Goal: Task Accomplishment & Management: Complete application form

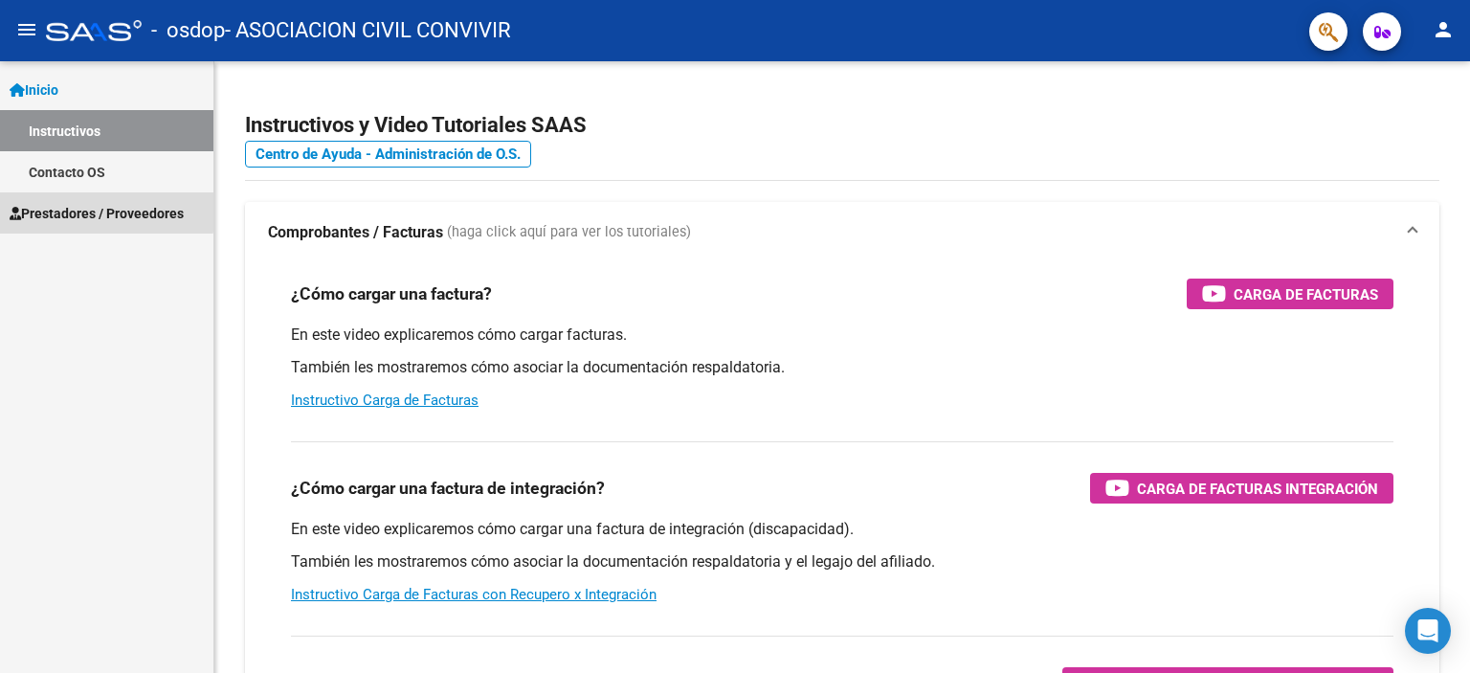
click at [66, 209] on span "Prestadores / Proveedores" at bounding box center [97, 213] width 174 height 21
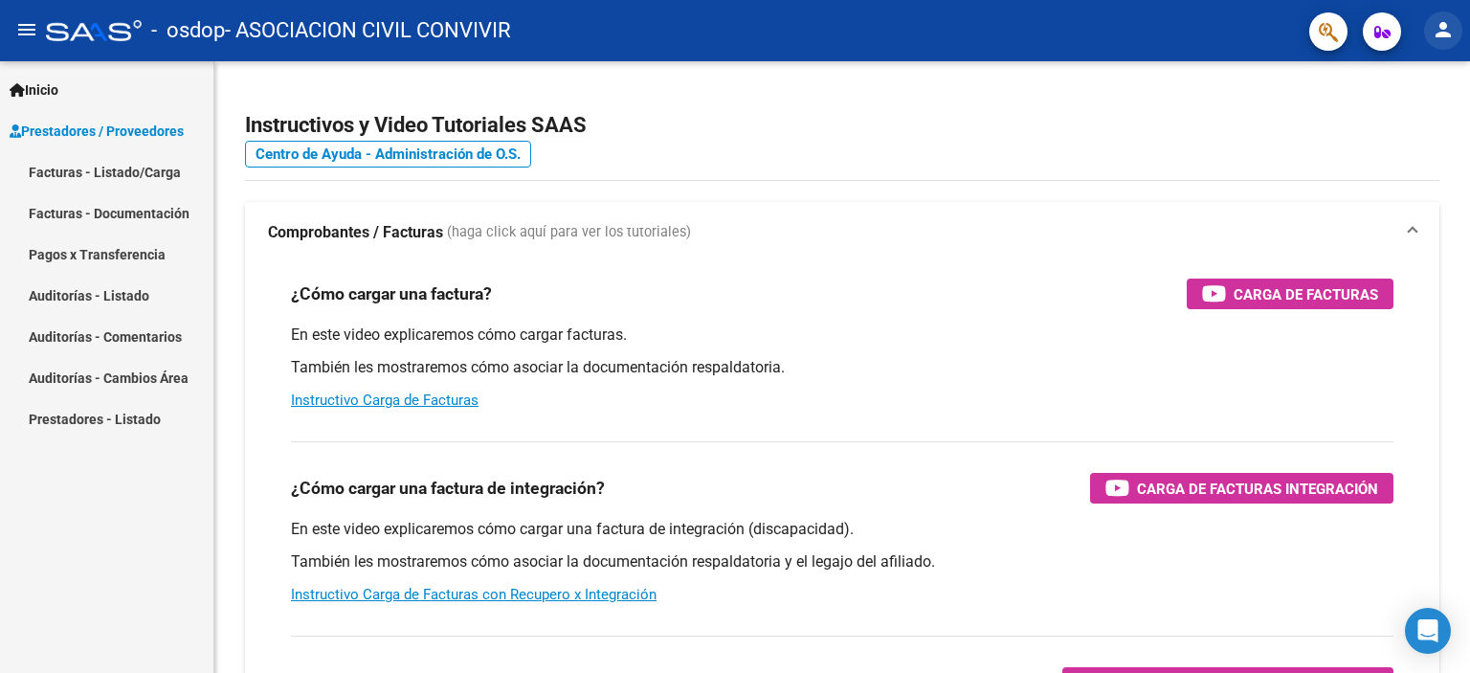
click at [1441, 25] on mat-icon "person" at bounding box center [1443, 29] width 23 height 23
click at [873, 330] on div at bounding box center [735, 336] width 1470 height 673
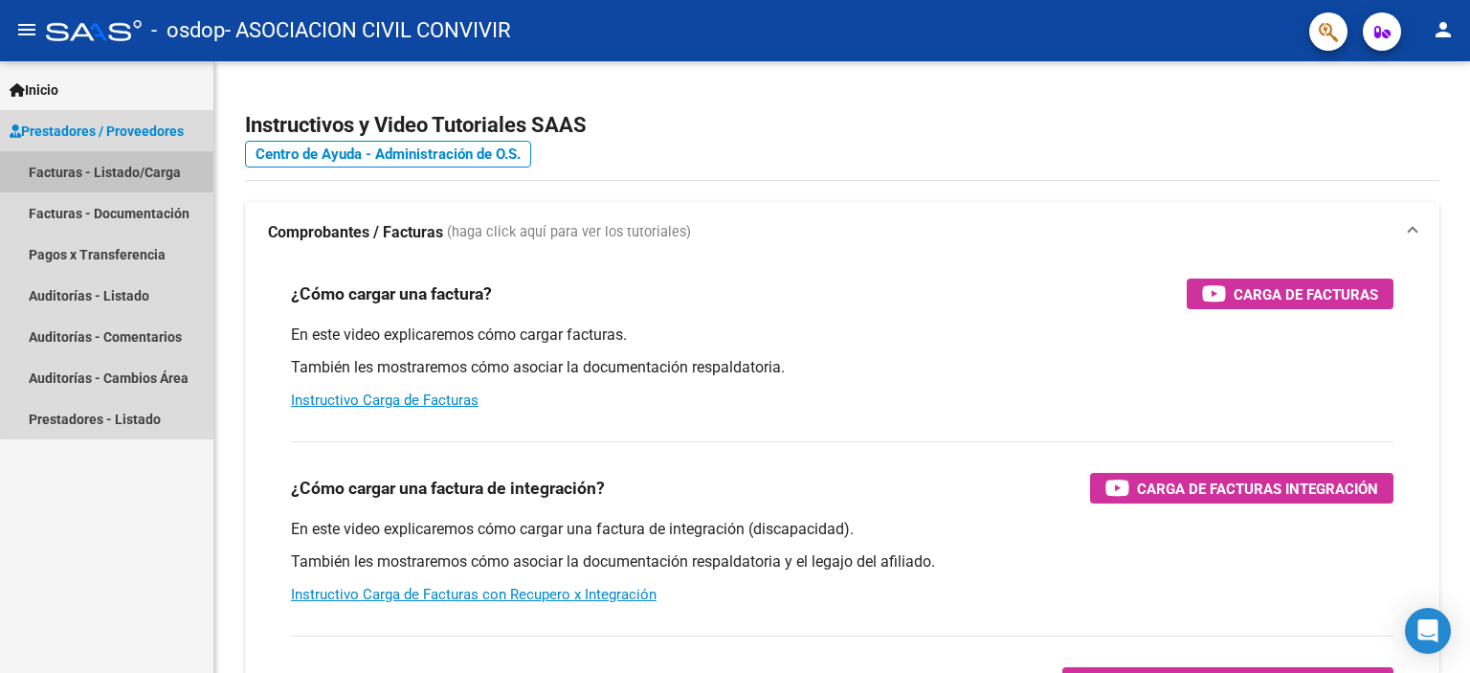
click at [132, 171] on link "Facturas - Listado/Carga" at bounding box center [106, 171] width 213 height 41
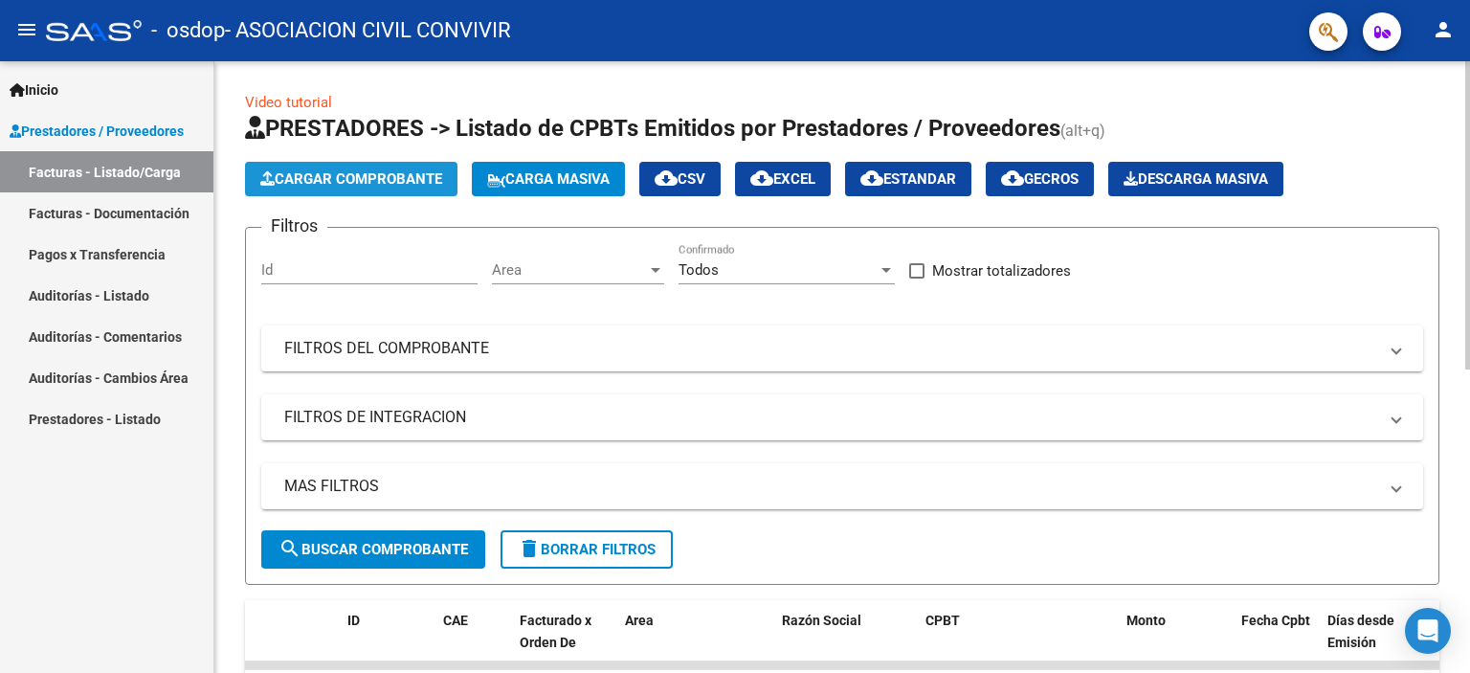
click at [352, 175] on span "Cargar Comprobante" at bounding box center [351, 178] width 182 height 17
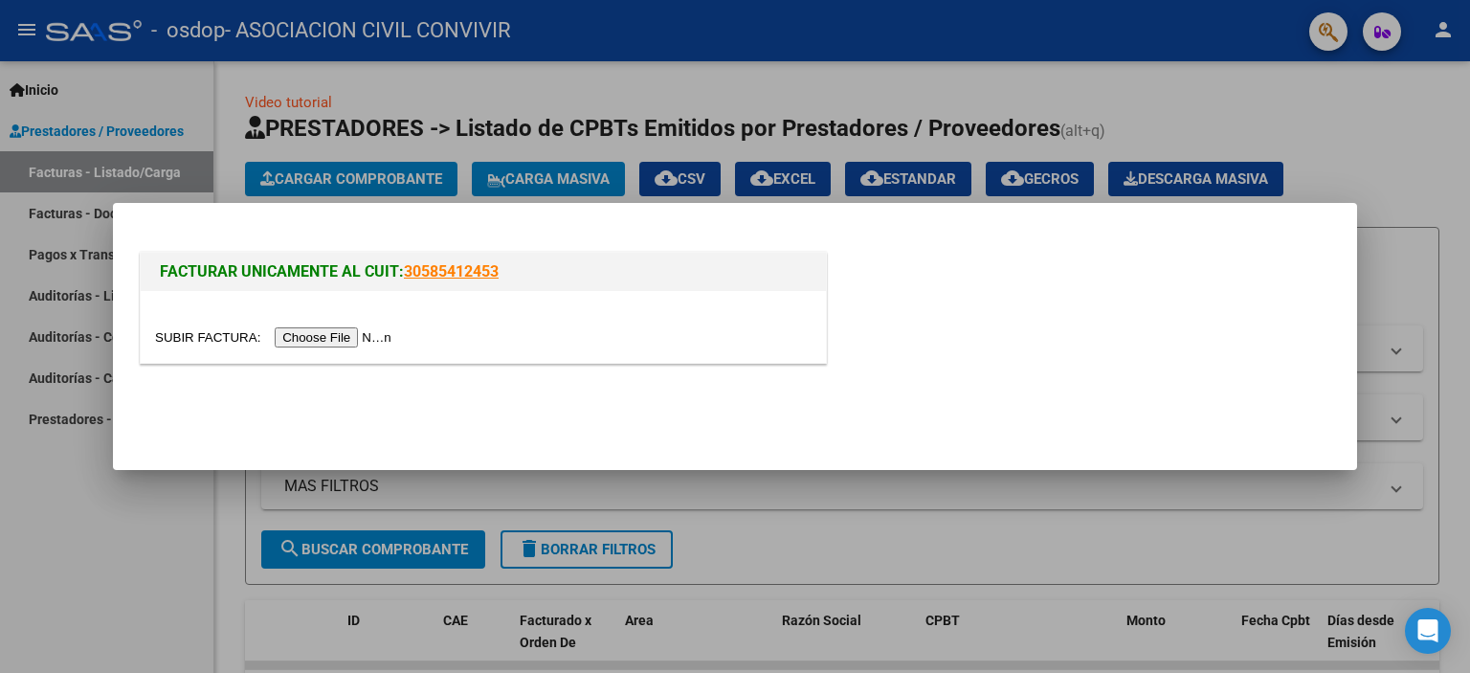
click at [333, 336] on input "file" at bounding box center [276, 337] width 242 height 20
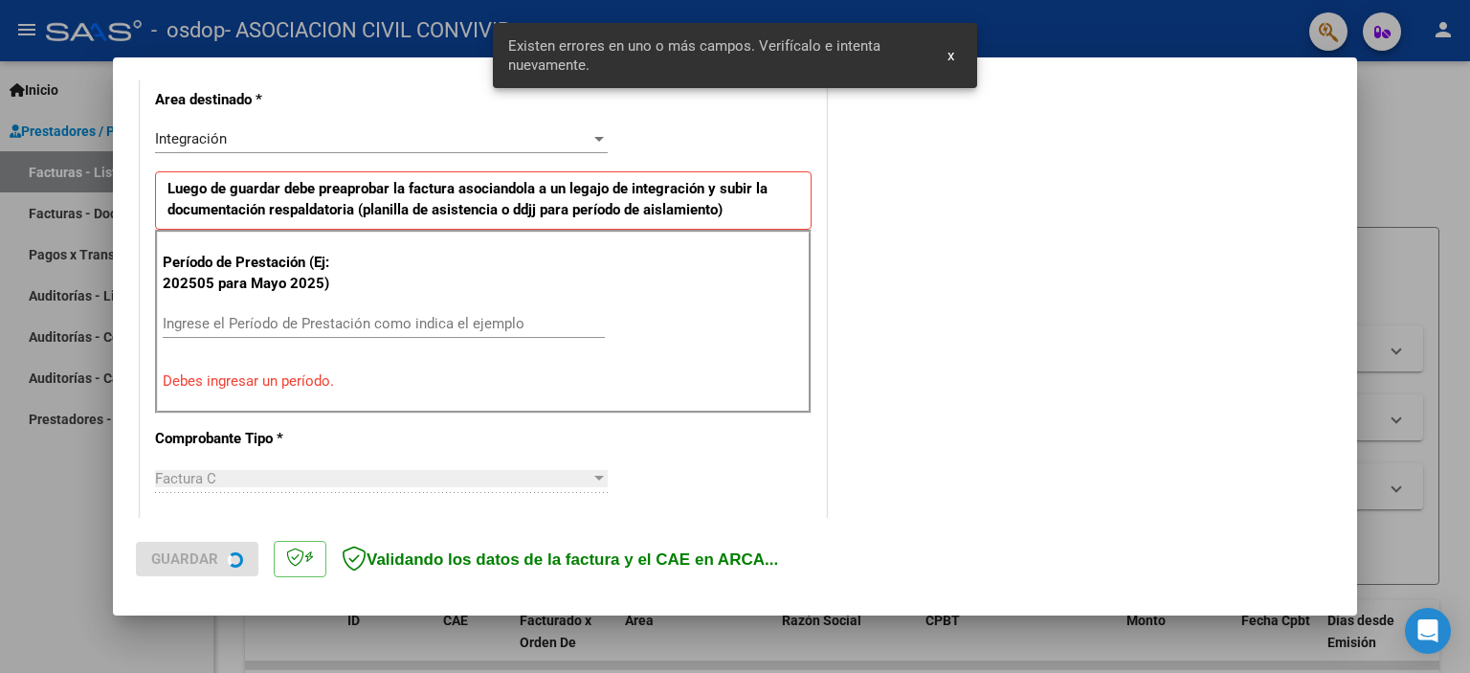
scroll to position [446, 0]
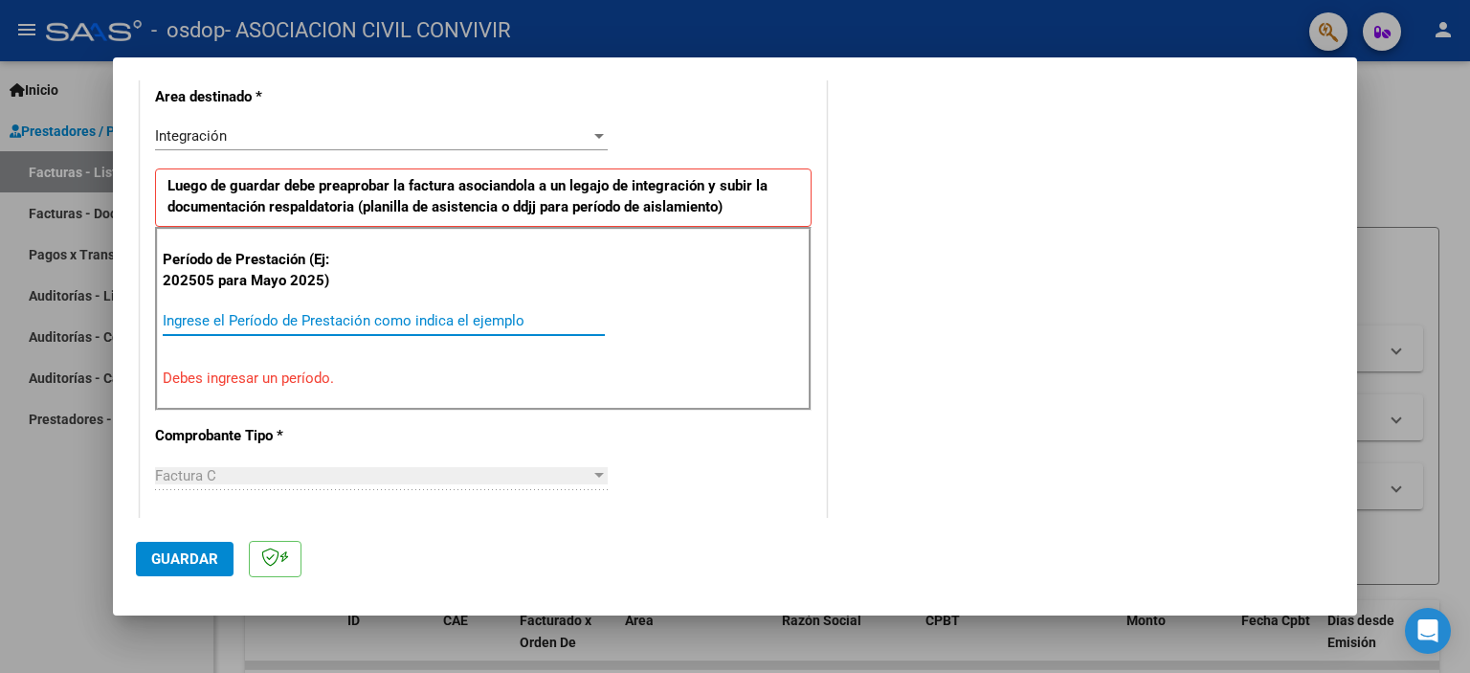
click at [188, 321] on input "Ingrese el Período de Prestación como indica el ejemplo" at bounding box center [384, 320] width 442 height 17
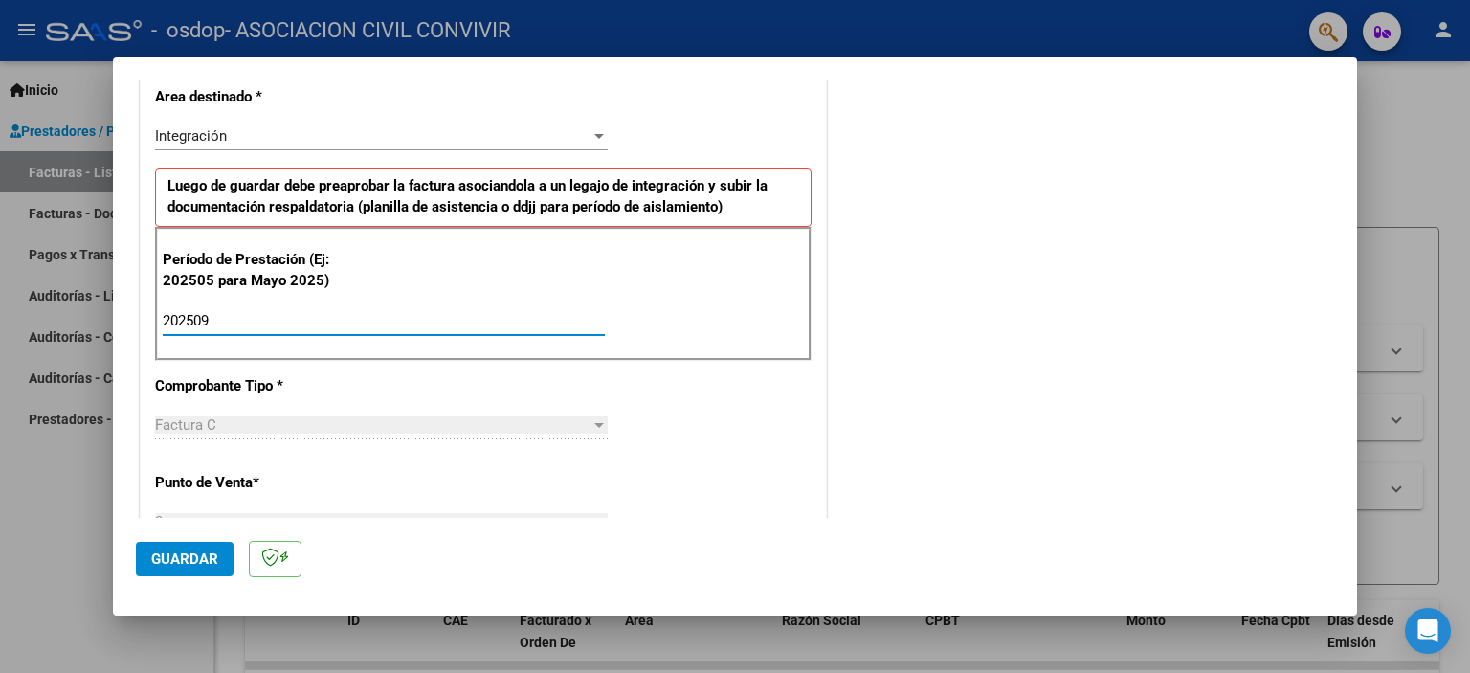
type input "202509"
click at [594, 423] on div at bounding box center [599, 425] width 10 height 5
click at [243, 418] on div "Factura C" at bounding box center [372, 424] width 435 height 17
click at [191, 420] on span "Factura C" at bounding box center [185, 424] width 61 height 17
click at [165, 423] on span "Factura C" at bounding box center [185, 424] width 61 height 17
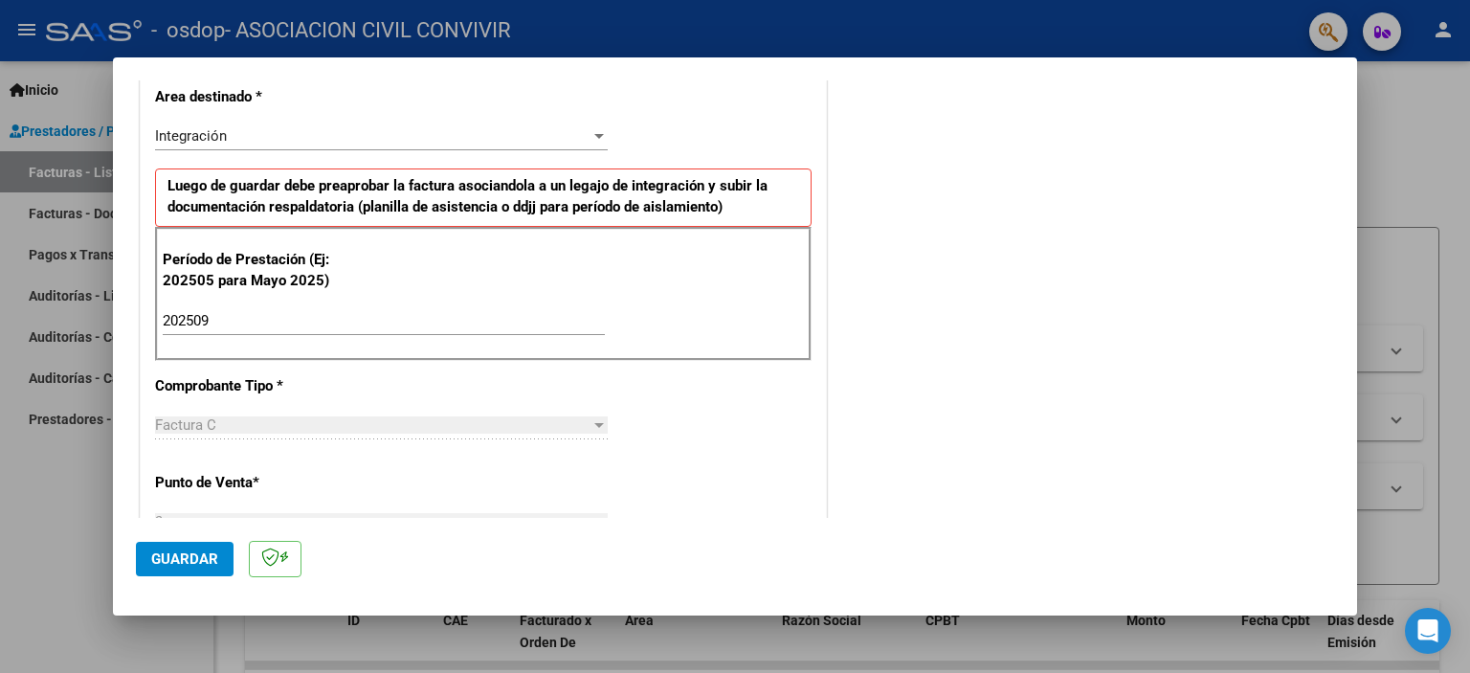
click at [189, 484] on p "Punto de Venta *" at bounding box center [253, 483] width 197 height 22
click at [594, 423] on div at bounding box center [599, 425] width 10 height 5
click at [193, 423] on span "Factura C" at bounding box center [185, 424] width 61 height 17
click at [195, 479] on p "Punto de Venta *" at bounding box center [253, 483] width 197 height 22
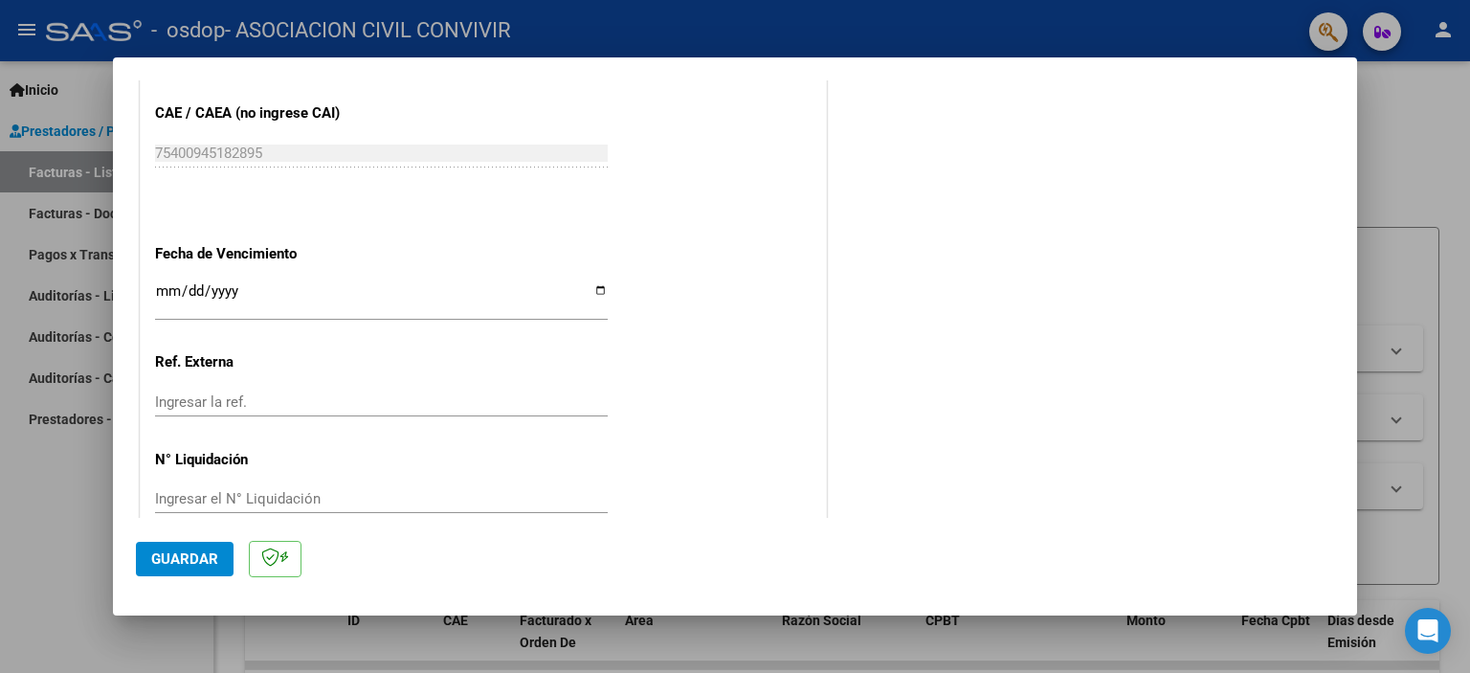
scroll to position [1244, 0]
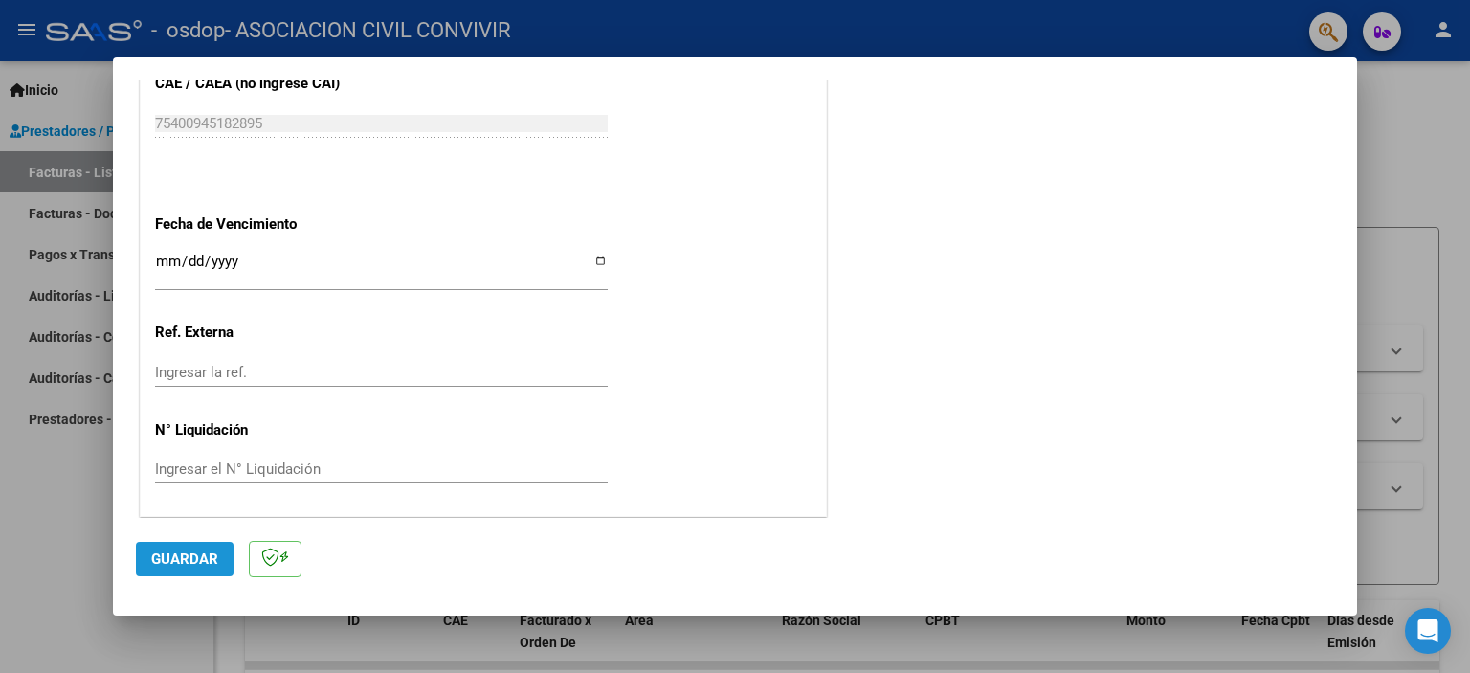
click at [176, 554] on span "Guardar" at bounding box center [184, 558] width 67 height 17
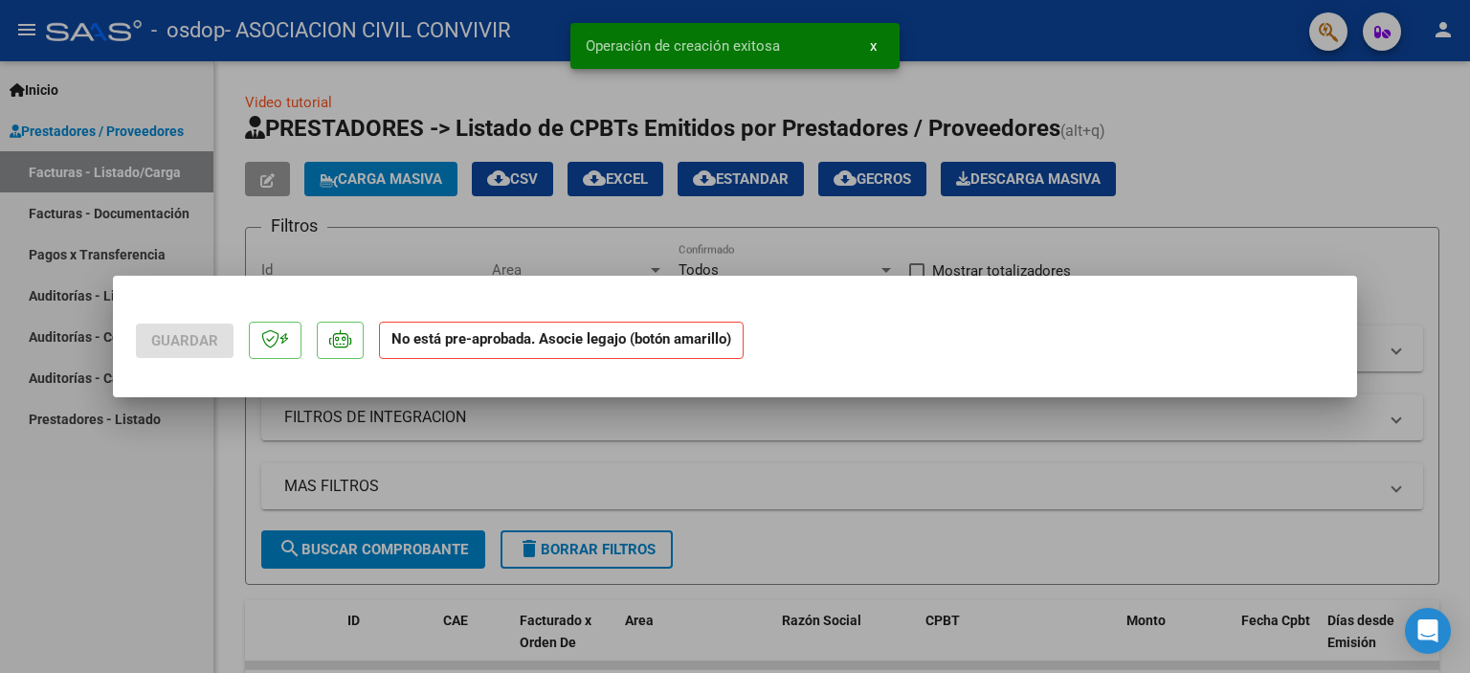
scroll to position [0, 0]
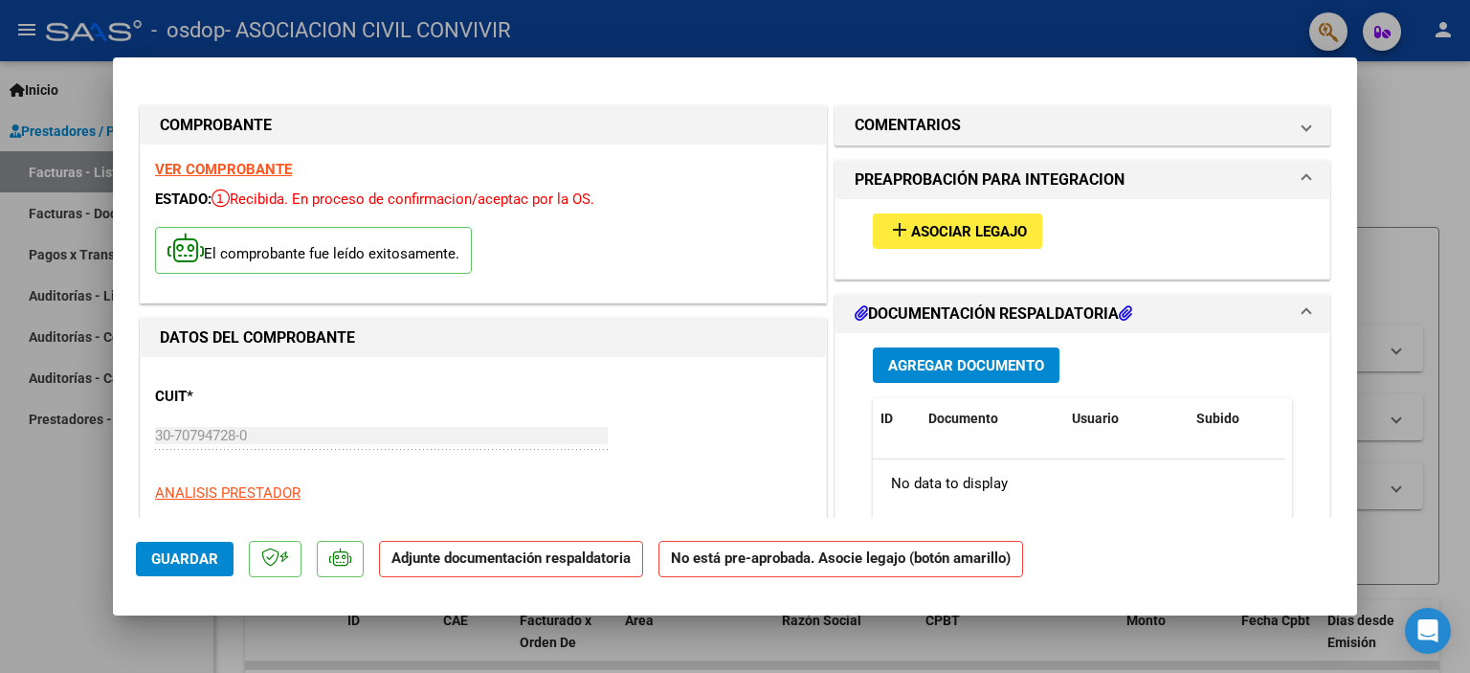
click at [966, 364] on span "Agregar Documento" at bounding box center [966, 365] width 156 height 17
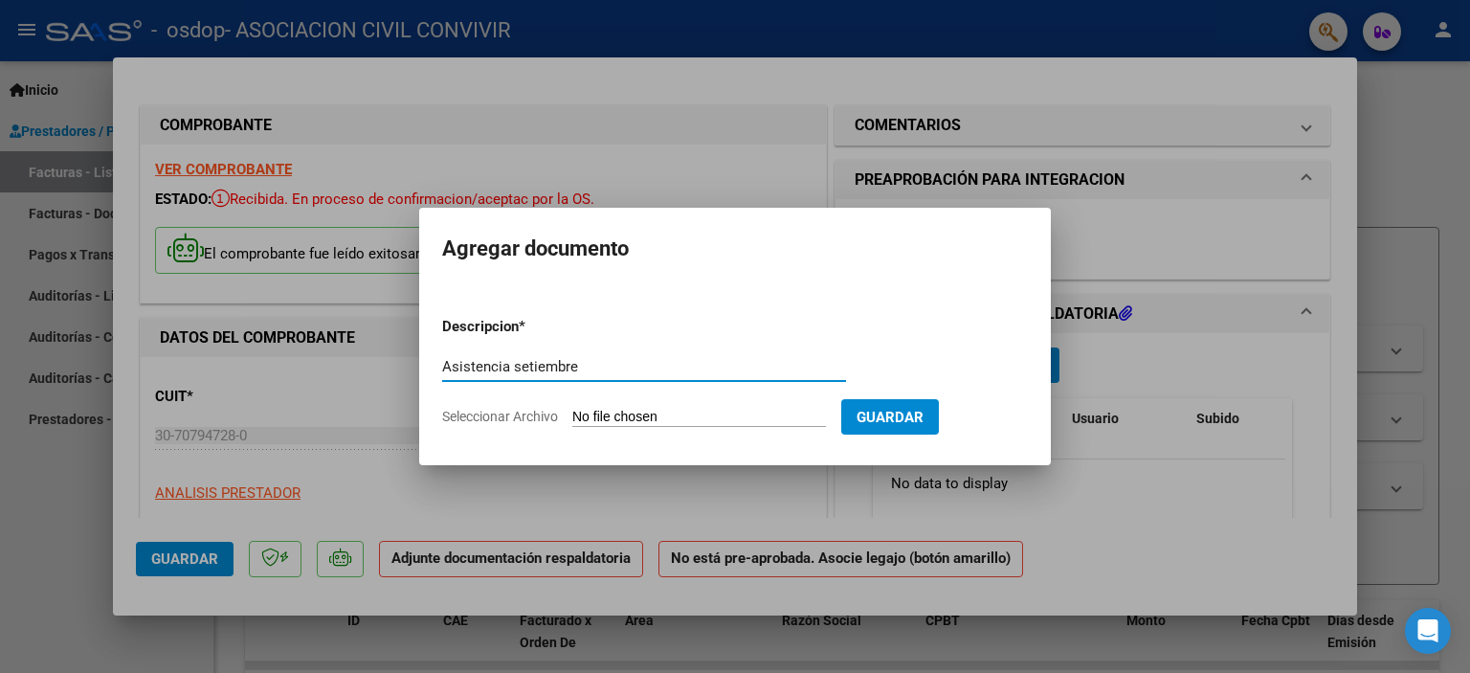
type input "Asistencia setiembre"
click at [534, 413] on span "Seleccionar Archivo" at bounding box center [500, 416] width 116 height 15
click at [572, 413] on input "Seleccionar Archivo" at bounding box center [699, 418] width 254 height 18
type input "C:\fakepath\Asistencia Castillo setiembre.pdf"
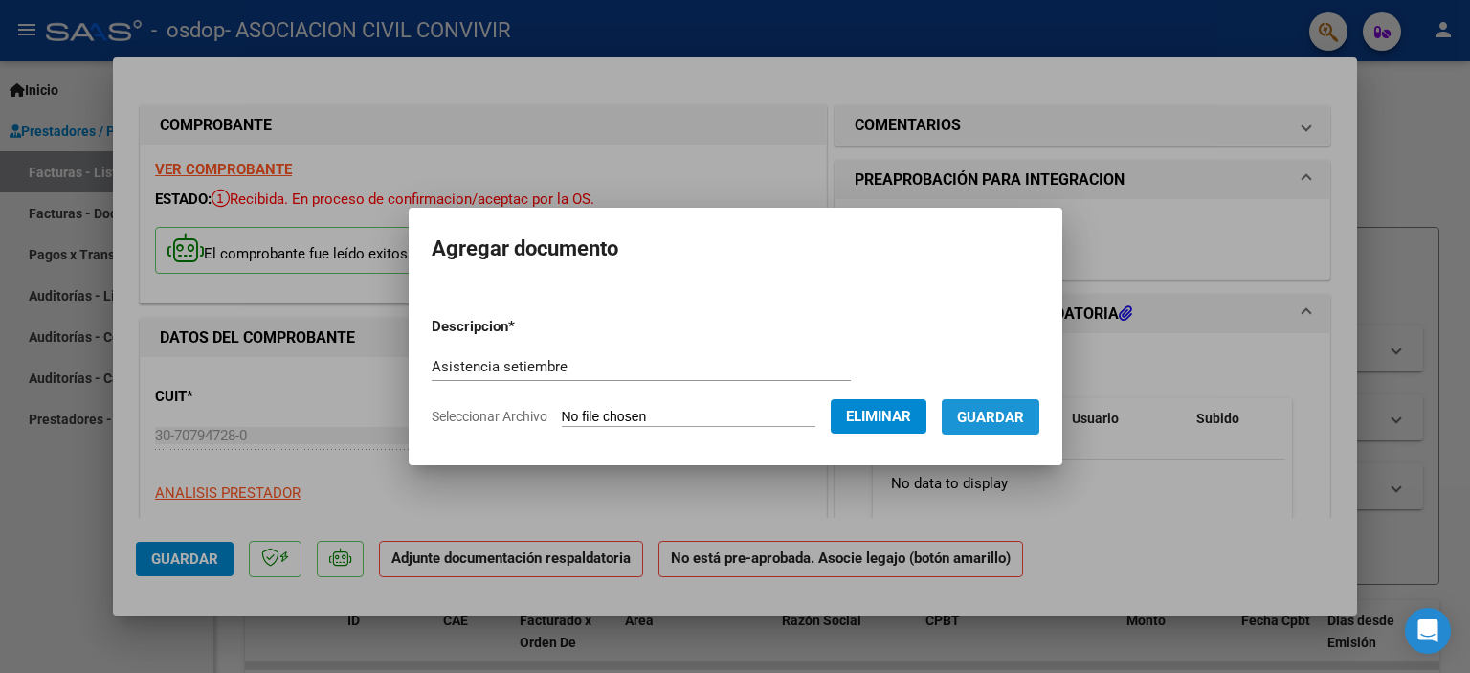
click at [1008, 410] on span "Guardar" at bounding box center [990, 417] width 67 height 17
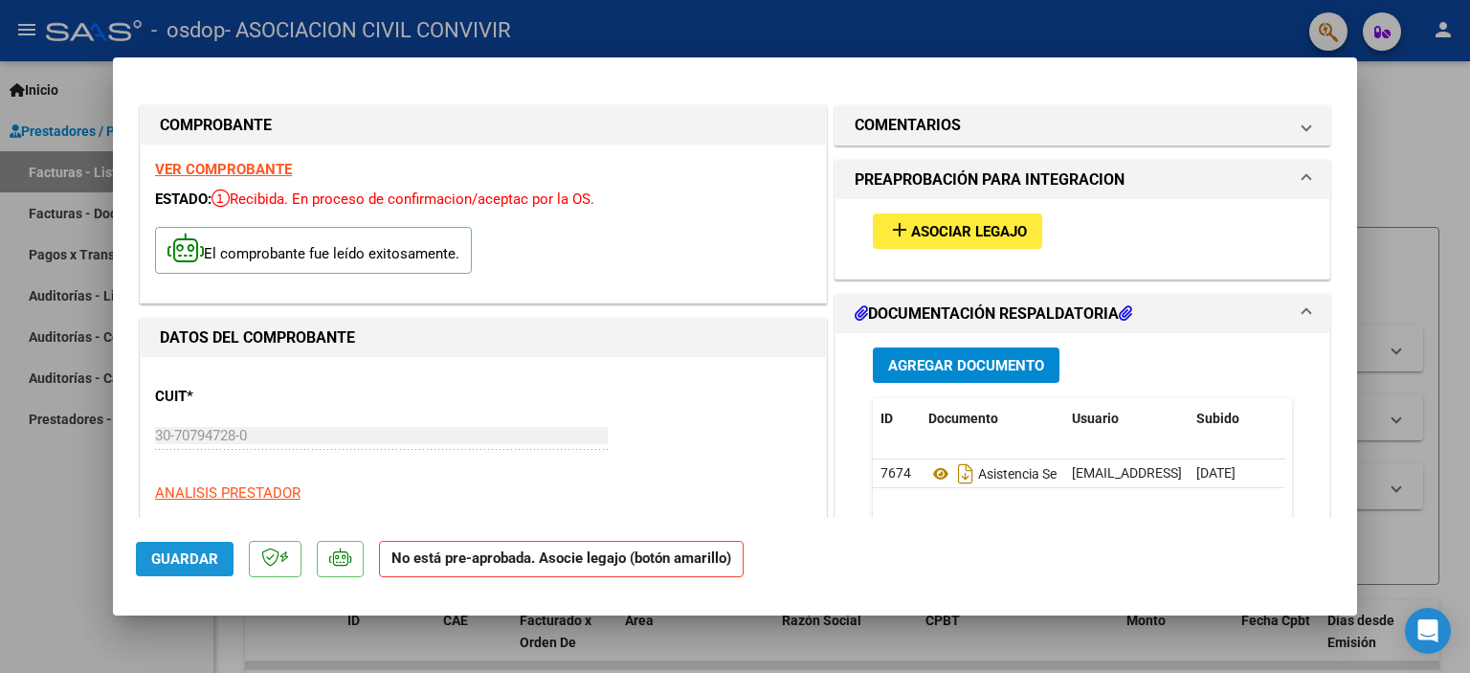
click at [194, 558] on span "Guardar" at bounding box center [184, 558] width 67 height 17
click at [1463, 378] on div at bounding box center [735, 336] width 1470 height 673
type input "$ 0,00"
